Goal: Information Seeking & Learning: Learn about a topic

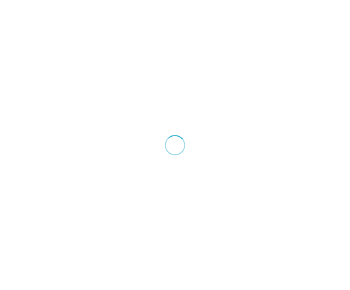
click at [279, 9] on div at bounding box center [175, 145] width 350 height 290
click at [282, 0] on div at bounding box center [175, 145] width 350 height 290
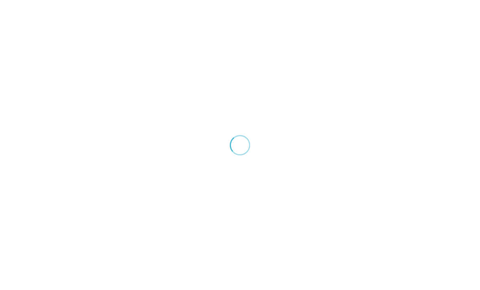
click at [410, 14] on div at bounding box center [240, 145] width 480 height 290
click at [398, 27] on div at bounding box center [240, 145] width 480 height 290
click at [403, 34] on div at bounding box center [240, 145] width 480 height 290
click at [394, 28] on div at bounding box center [240, 145] width 480 height 290
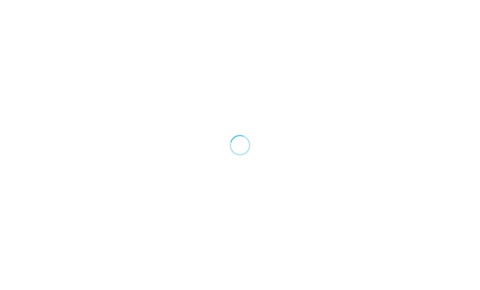
click at [292, 109] on div at bounding box center [240, 145] width 480 height 290
click at [310, 103] on div at bounding box center [240, 145] width 480 height 290
click at [180, 5] on div at bounding box center [240, 145] width 480 height 290
